Goal: Information Seeking & Learning: Learn about a topic

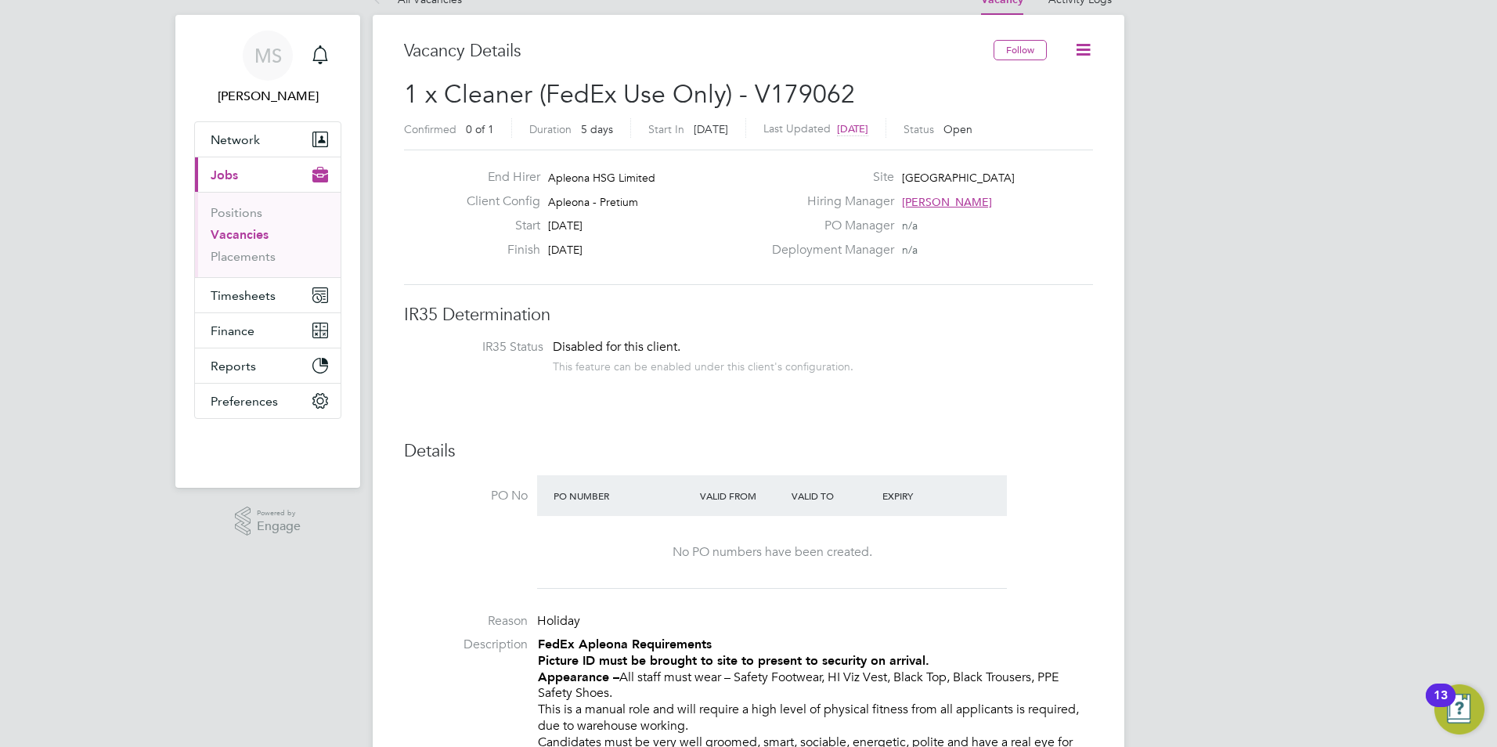
scroll to position [31, 0]
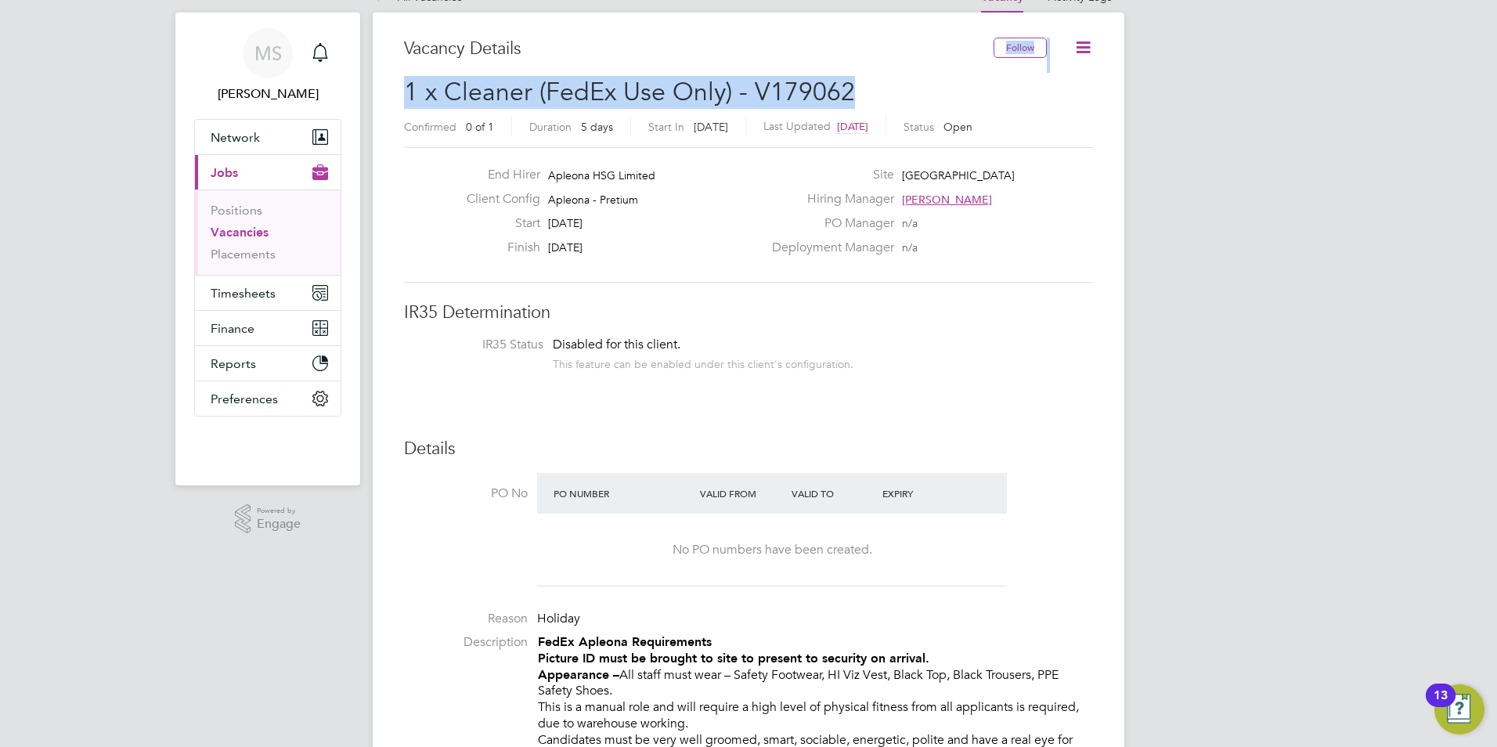
drag, startPoint x: 865, startPoint y: 85, endPoint x: 560, endPoint y: 68, distance: 305.9
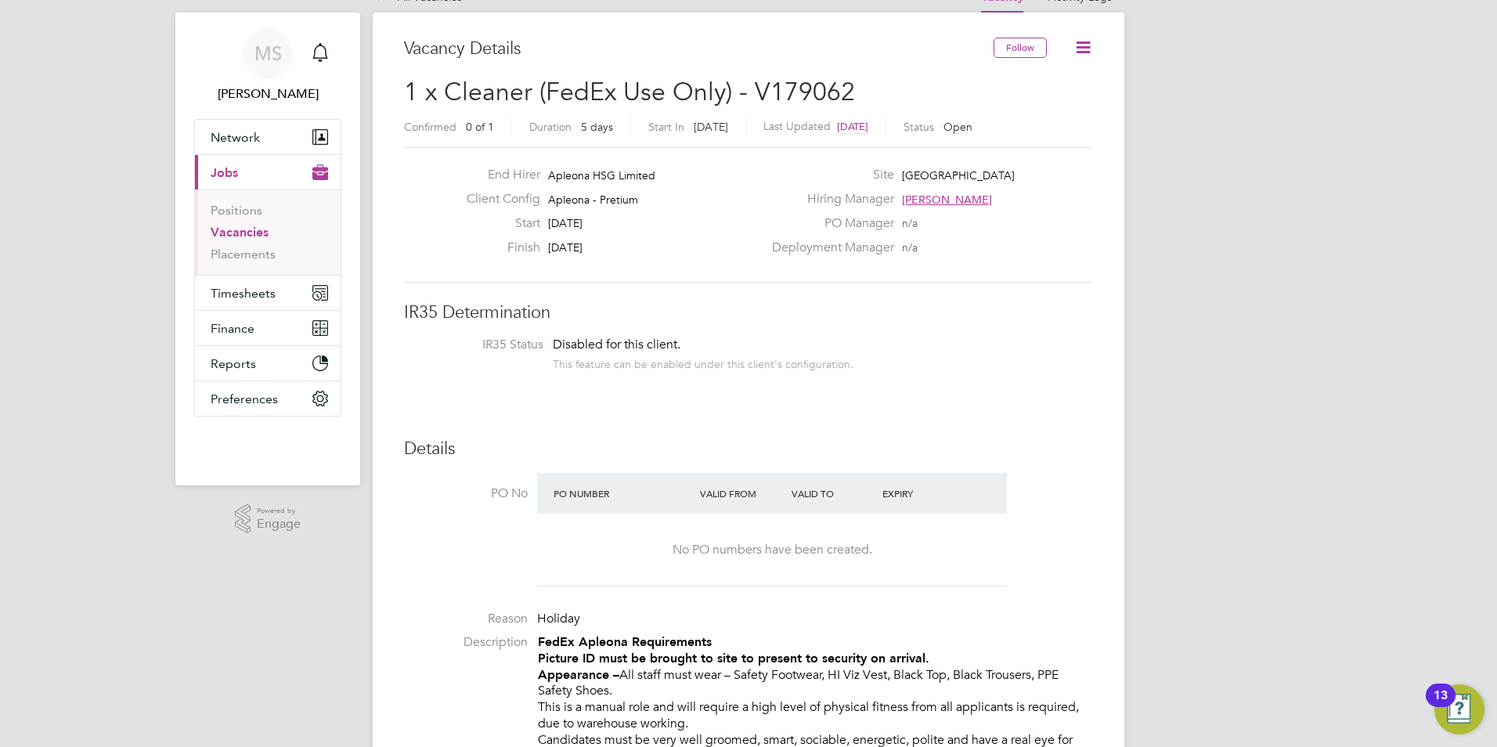
drag, startPoint x: 560, startPoint y: 68, endPoint x: 598, endPoint y: 118, distance: 63.1
click at [598, 118] on div "Duration 5 days" at bounding box center [580, 126] width 102 height 20
drag, startPoint x: 857, startPoint y: 92, endPoint x: 746, endPoint y: 96, distance: 110.5
click at [746, 96] on h2 "1 x Cleaner (FedEx Use Only) - V179062 Confirmed 0 of 1 Duration 5 days Start I…" at bounding box center [748, 109] width 689 height 66
drag, startPoint x: 864, startPoint y: 61, endPoint x: 864, endPoint y: 74, distance: 13.3
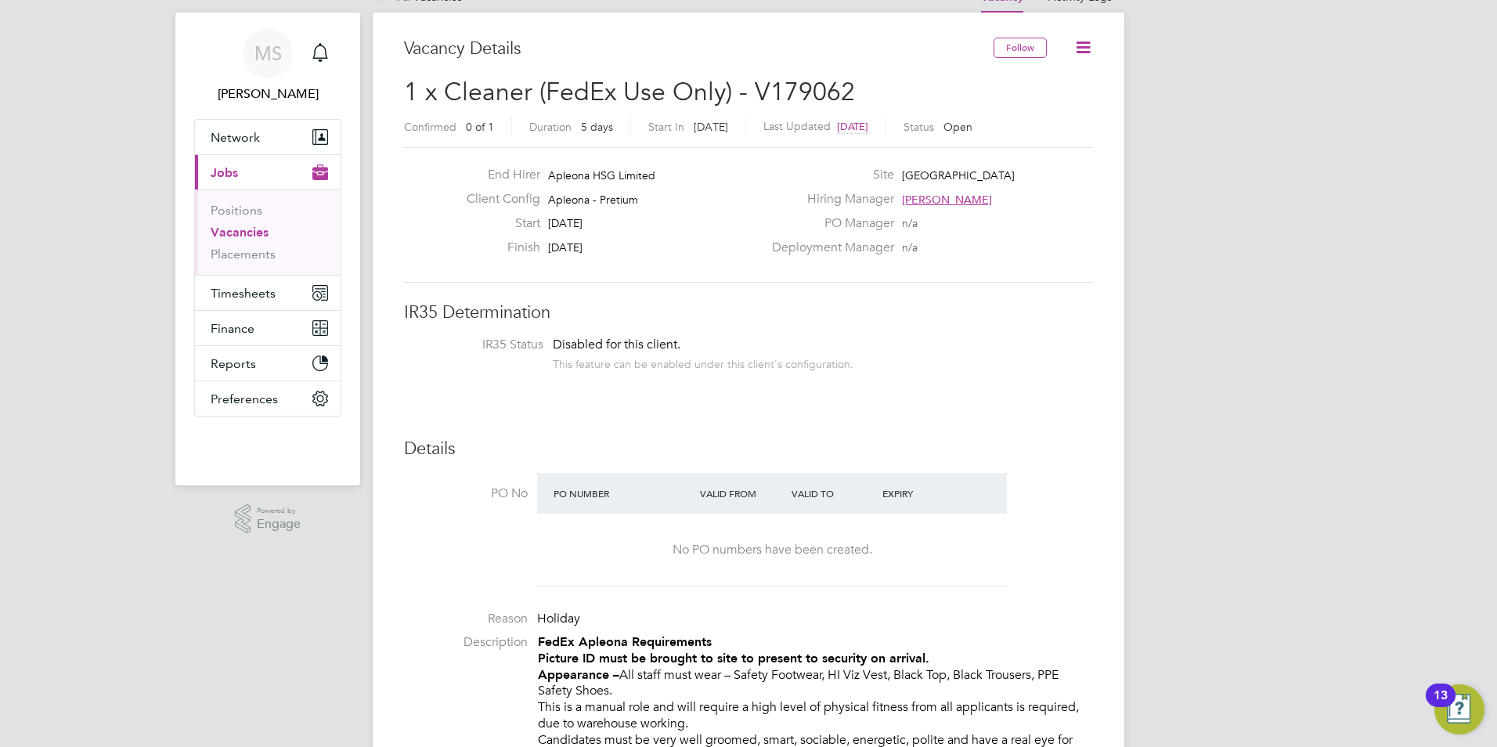
click at [864, 61] on div "Vacancy Details" at bounding box center [699, 57] width 590 height 38
click at [839, 90] on span "1 x Cleaner (FedEx Use Only) - V179062" at bounding box center [629, 92] width 451 height 31
copy span "V179062"
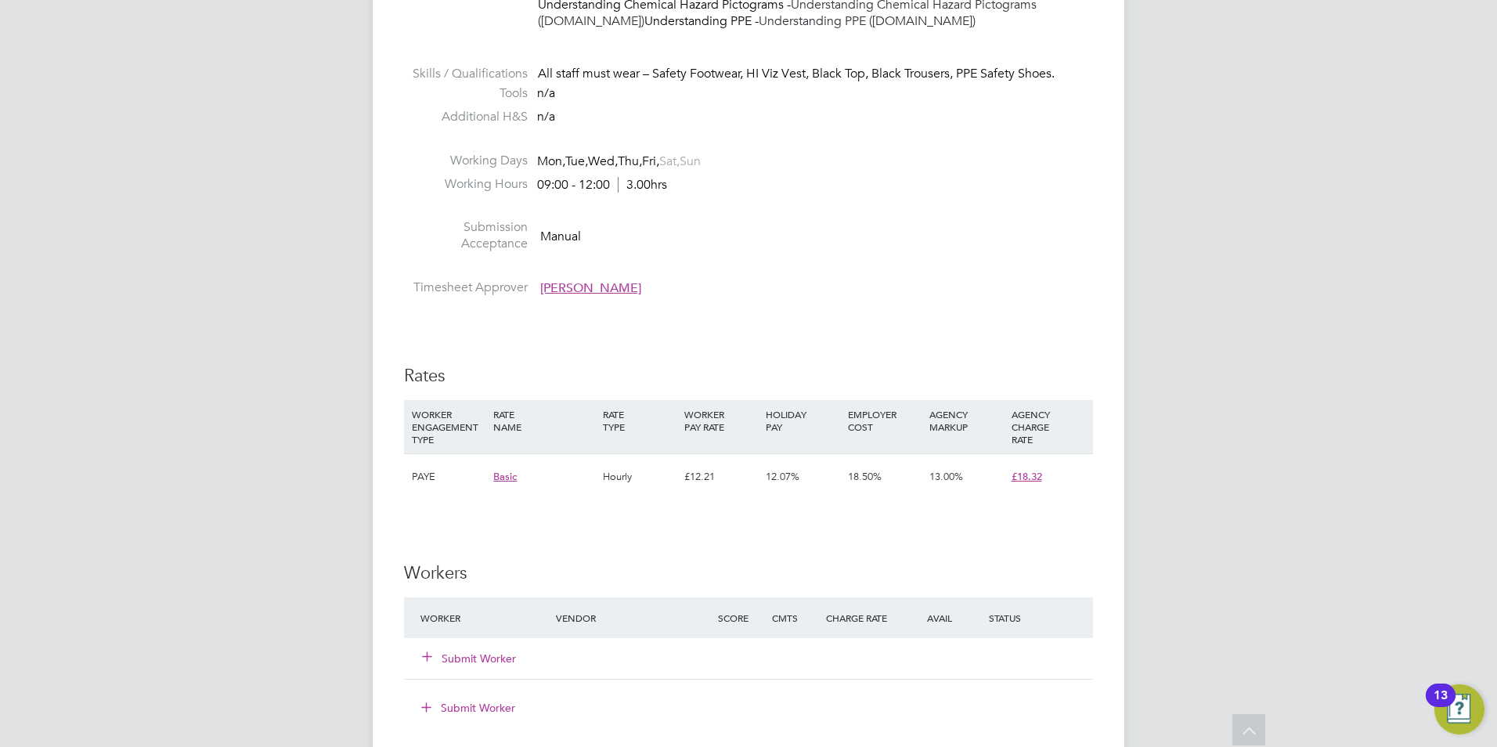
scroll to position [1002, 0]
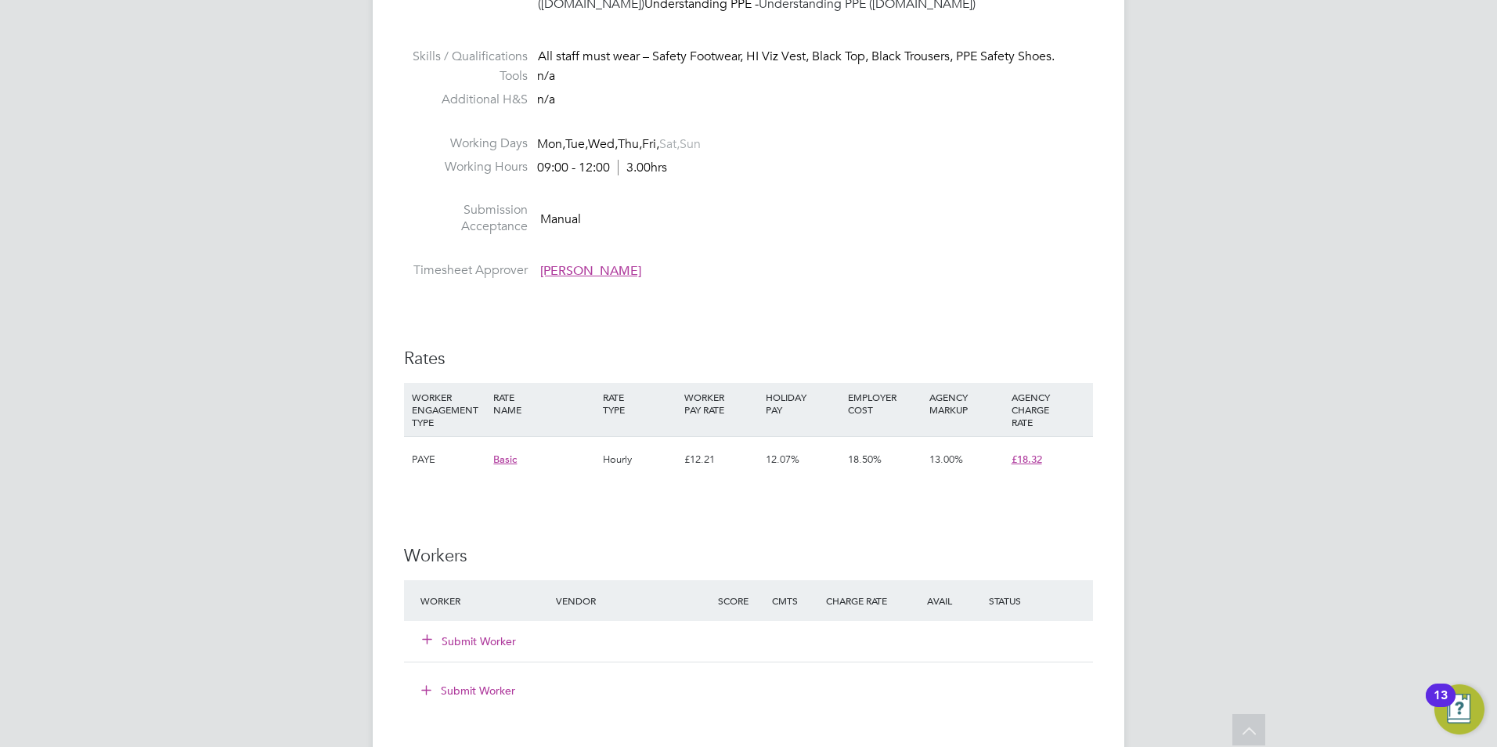
click at [939, 242] on li "Submission Acceptance Manual" at bounding box center [748, 222] width 689 height 40
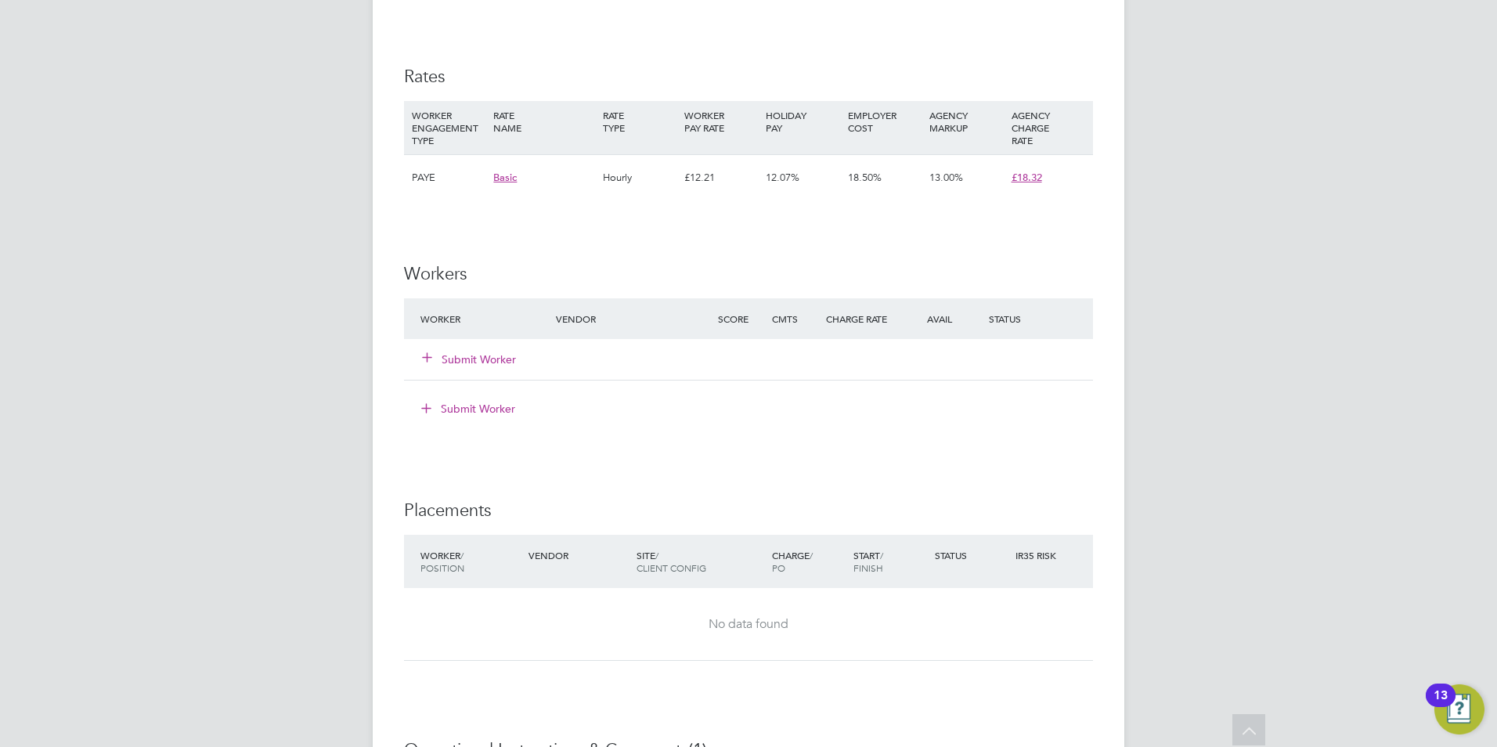
scroll to position [1316, 0]
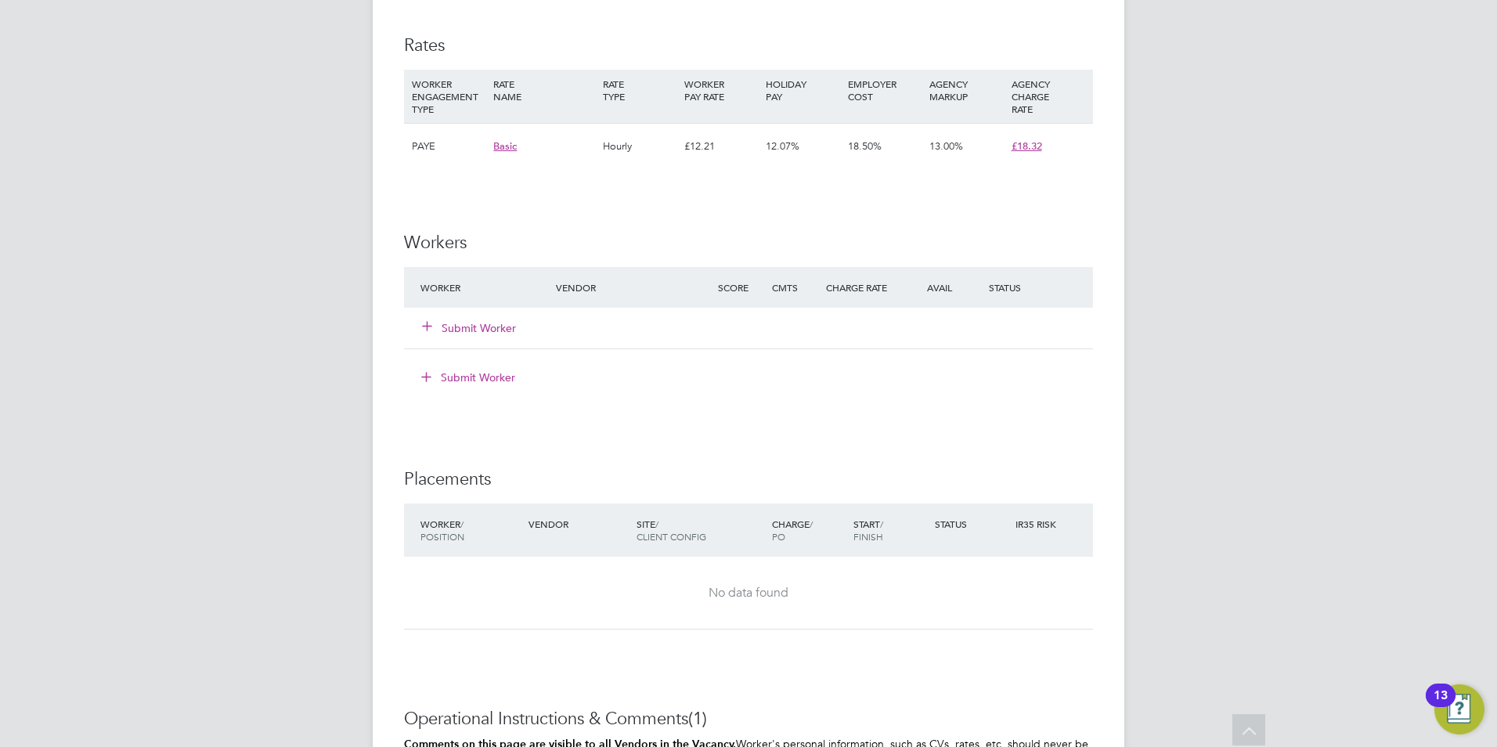
click at [1020, 215] on div "IR35 Determination IR35 Status Disabled for this client. This feature can be en…" at bounding box center [748, 41] width 689 height 2048
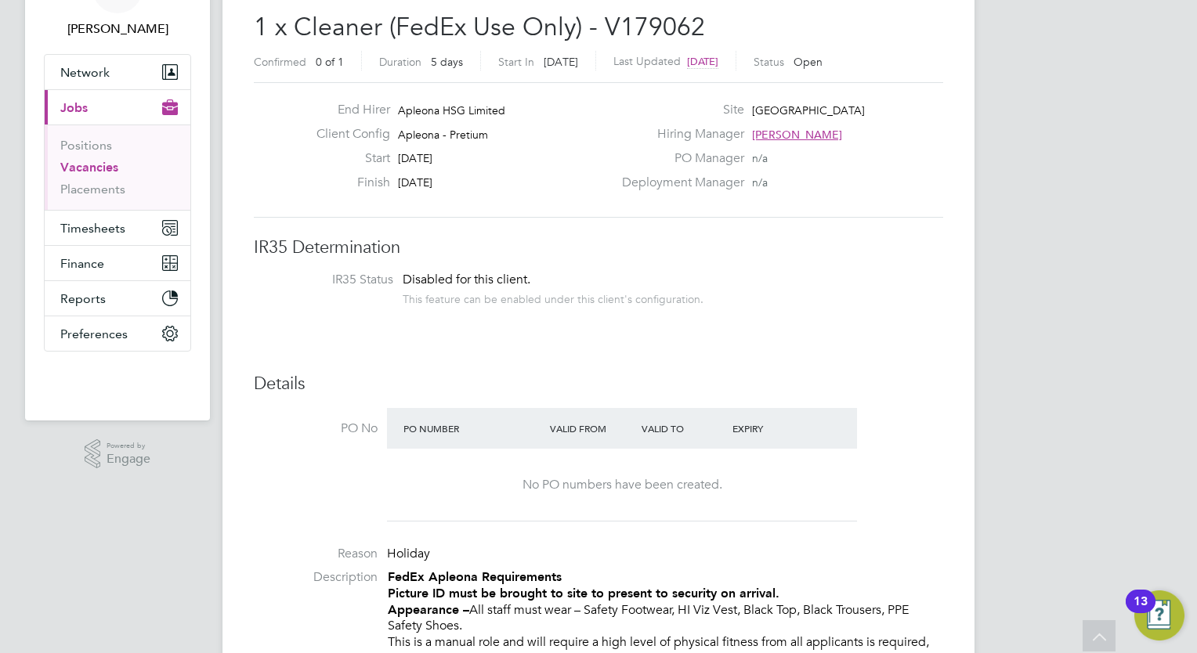
scroll to position [0, 0]
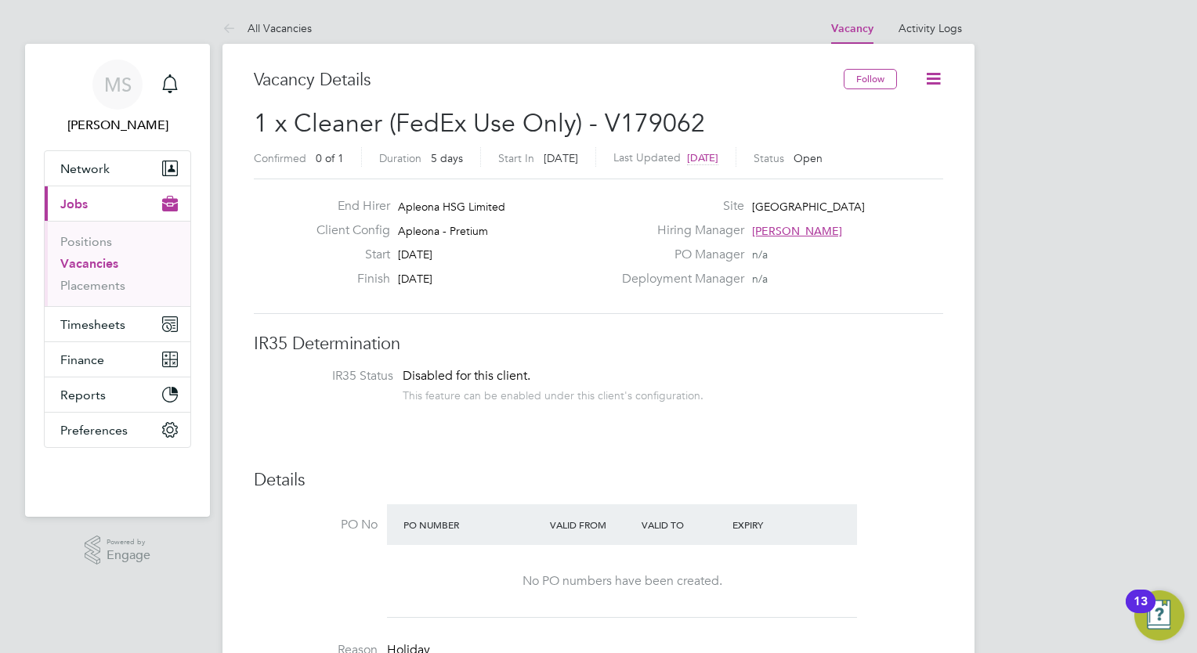
click at [752, 388] on li "IR35 Status Disabled for this client. This feature can be enabled under this cl…" at bounding box center [598, 387] width 658 height 38
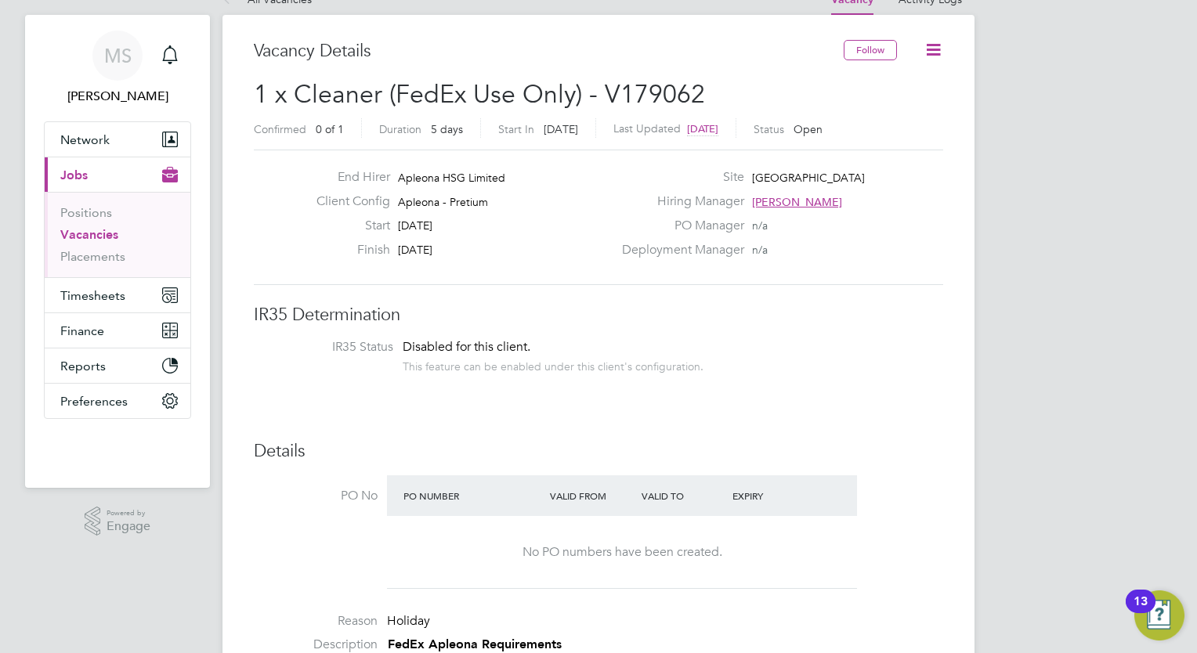
scroll to position [31, 0]
click at [846, 321] on h3 "IR35 Determination" at bounding box center [598, 312] width 689 height 23
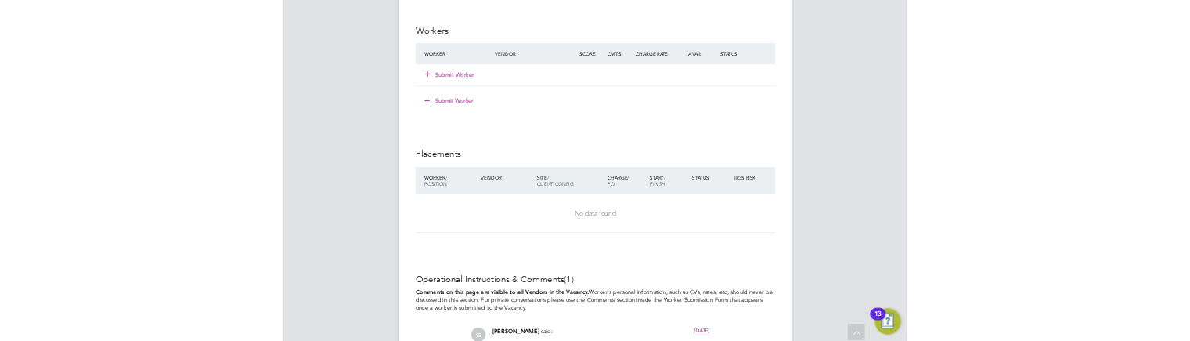
scroll to position [1504, 0]
